Goal: Task Accomplishment & Management: Manage account settings

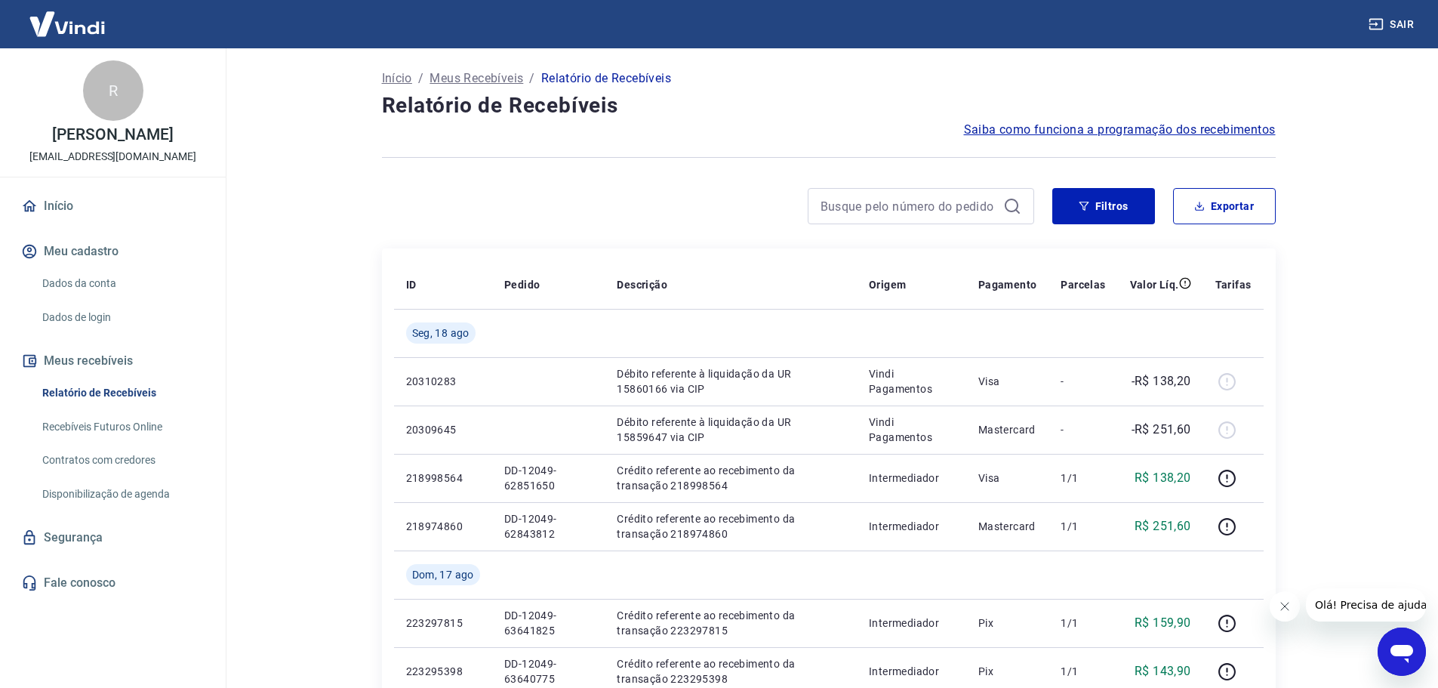
click at [79, 208] on link "Início" at bounding box center [112, 205] width 189 height 33
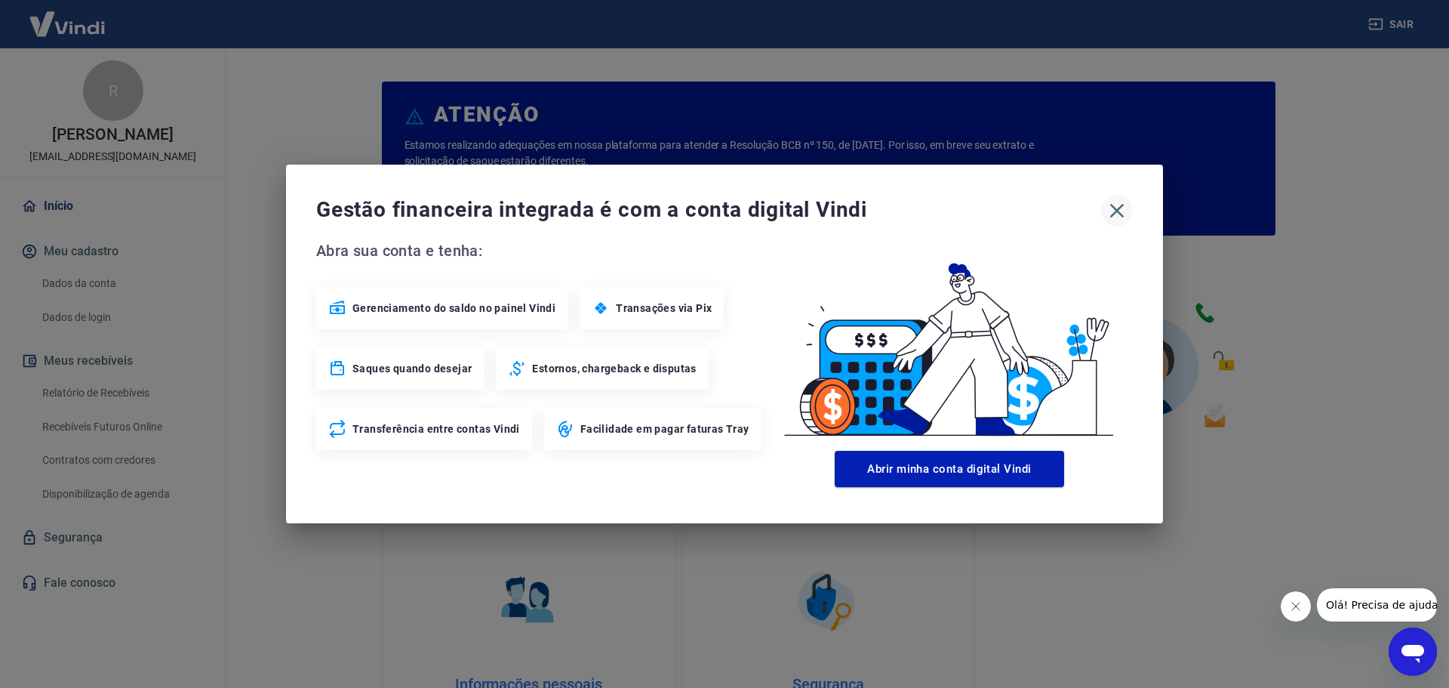
click at [1126, 203] on icon "button" at bounding box center [1117, 211] width 24 height 24
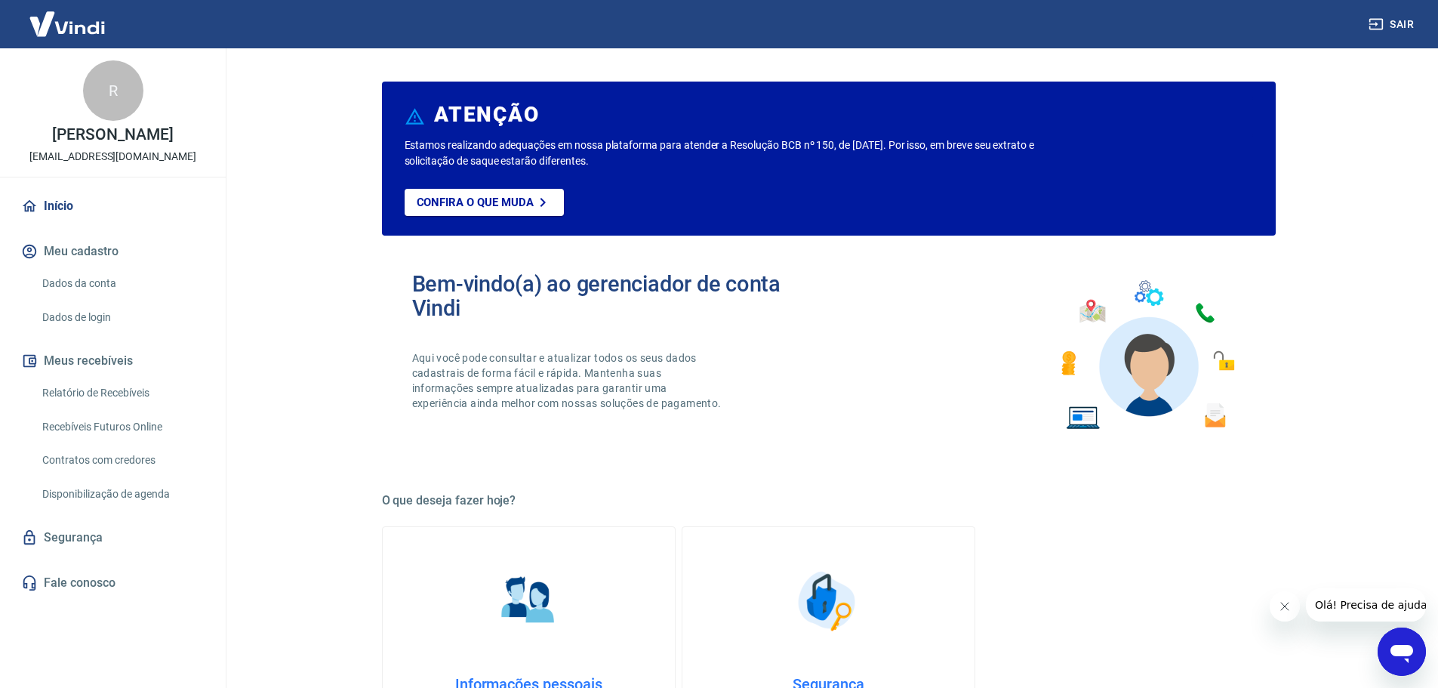
click at [67, 214] on link "Início" at bounding box center [112, 205] width 189 height 33
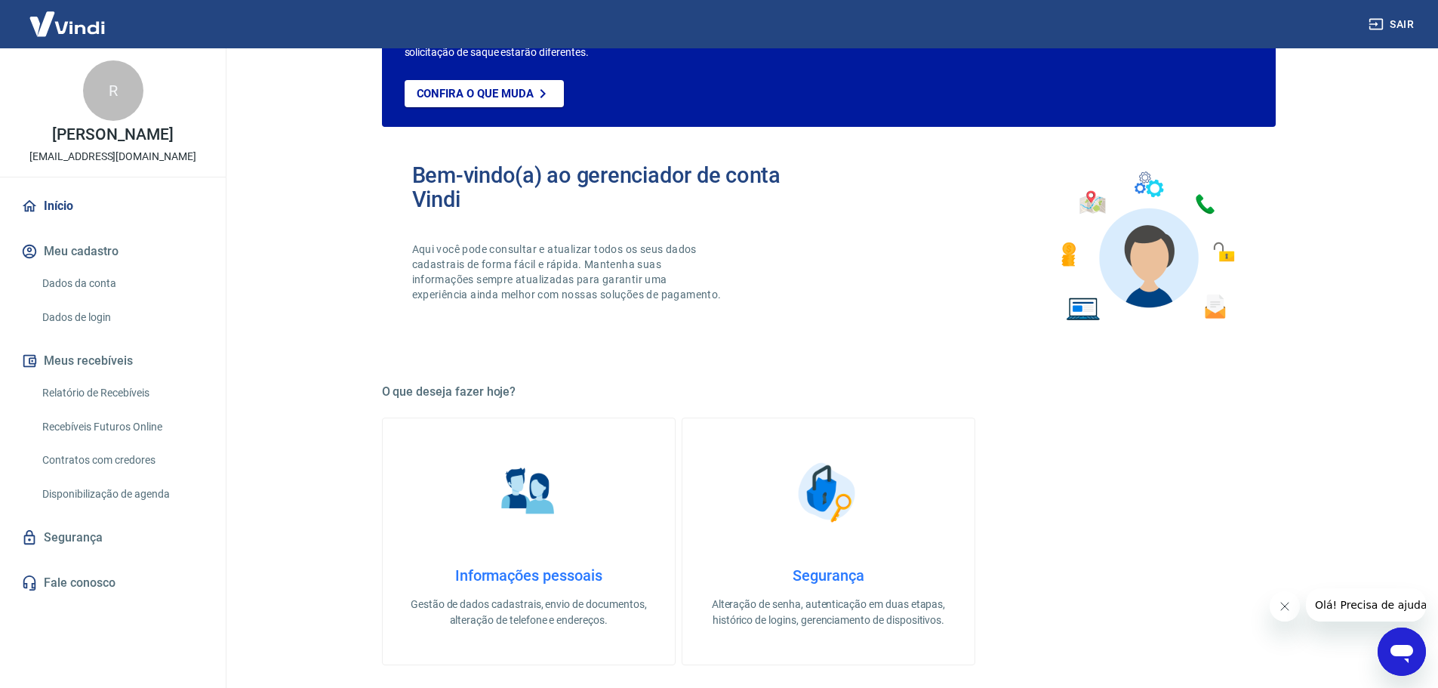
scroll to position [75, 0]
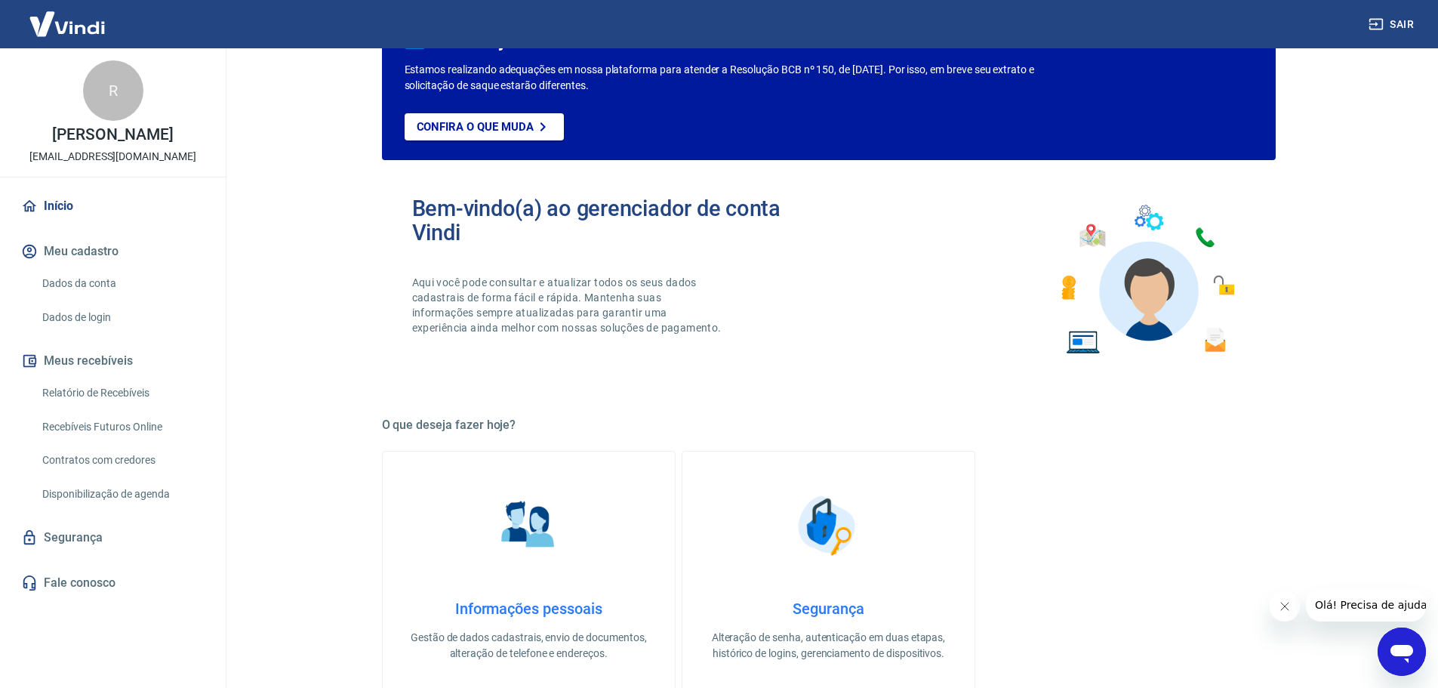
click at [51, 202] on link "Início" at bounding box center [112, 205] width 189 height 33
click at [49, 202] on link "Início" at bounding box center [112, 205] width 189 height 33
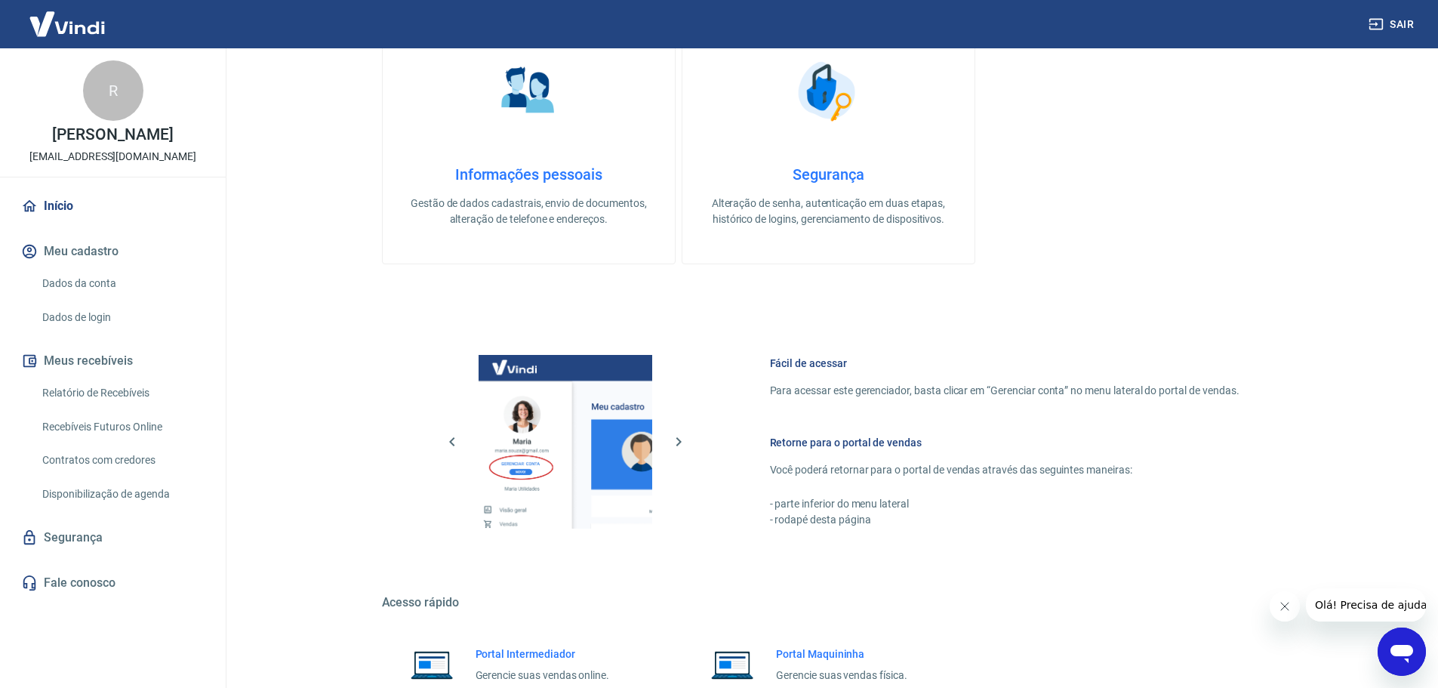
scroll to position [645, 0]
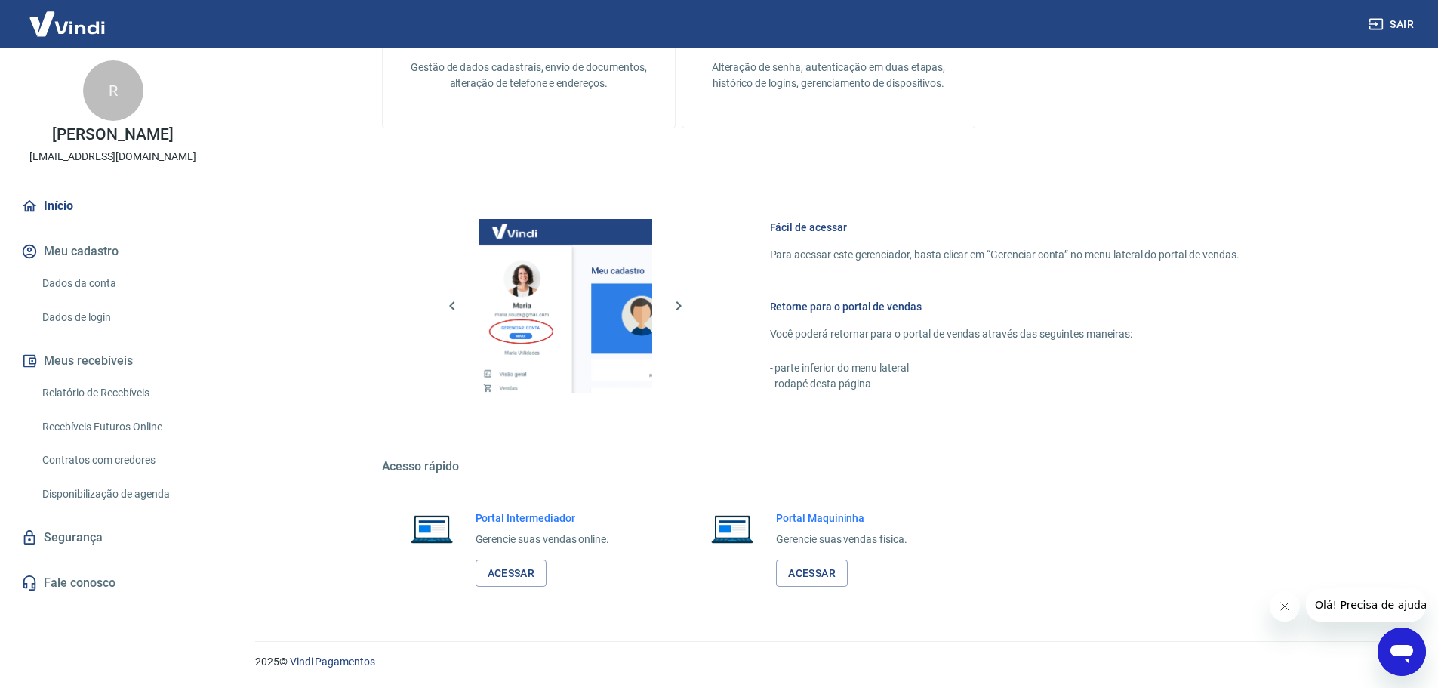
click at [88, 254] on button "Meu cadastro" at bounding box center [112, 251] width 189 height 33
click at [124, 93] on div "R" at bounding box center [113, 90] width 60 height 60
click at [72, 205] on link "Início" at bounding box center [112, 205] width 189 height 33
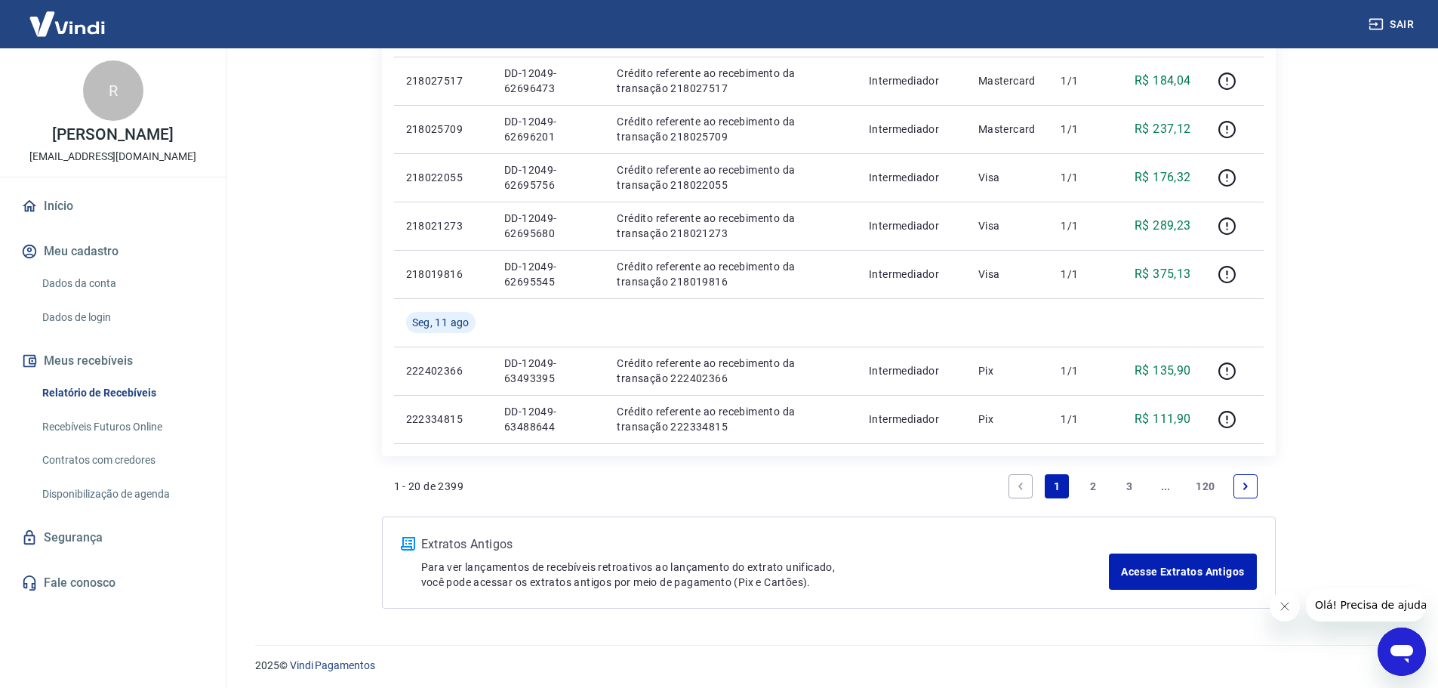
scroll to position [1126, 0]
